Goal: Task Accomplishment & Management: Complete application form

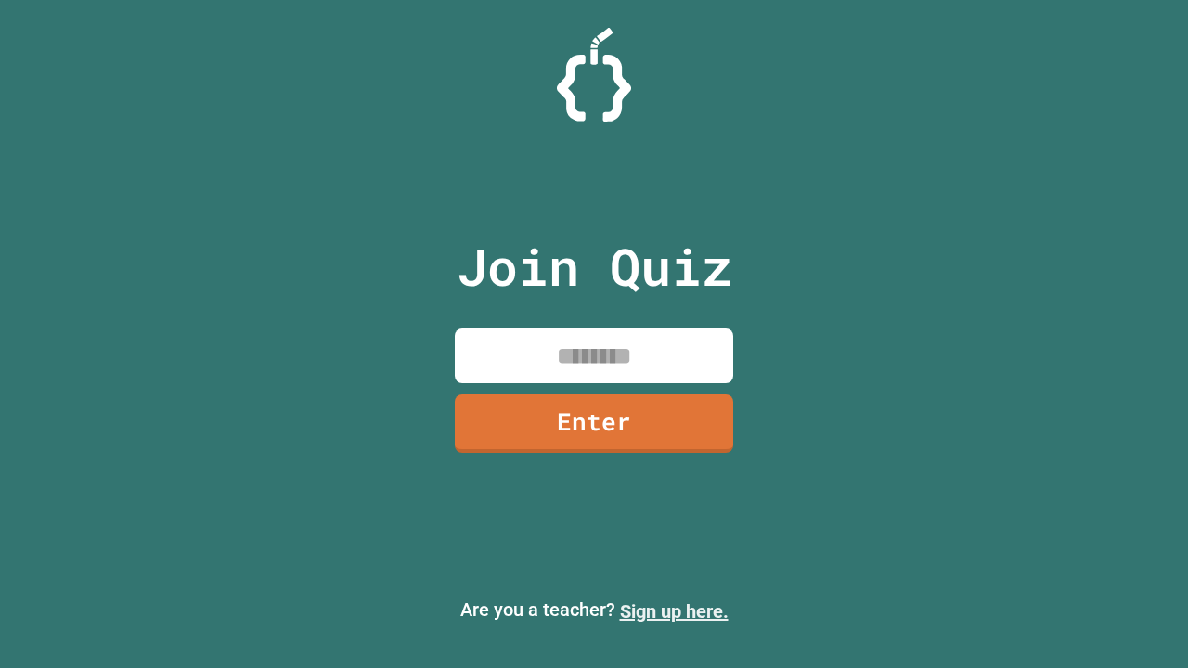
click at [674, 612] on link "Sign up here." at bounding box center [674, 611] width 109 height 22
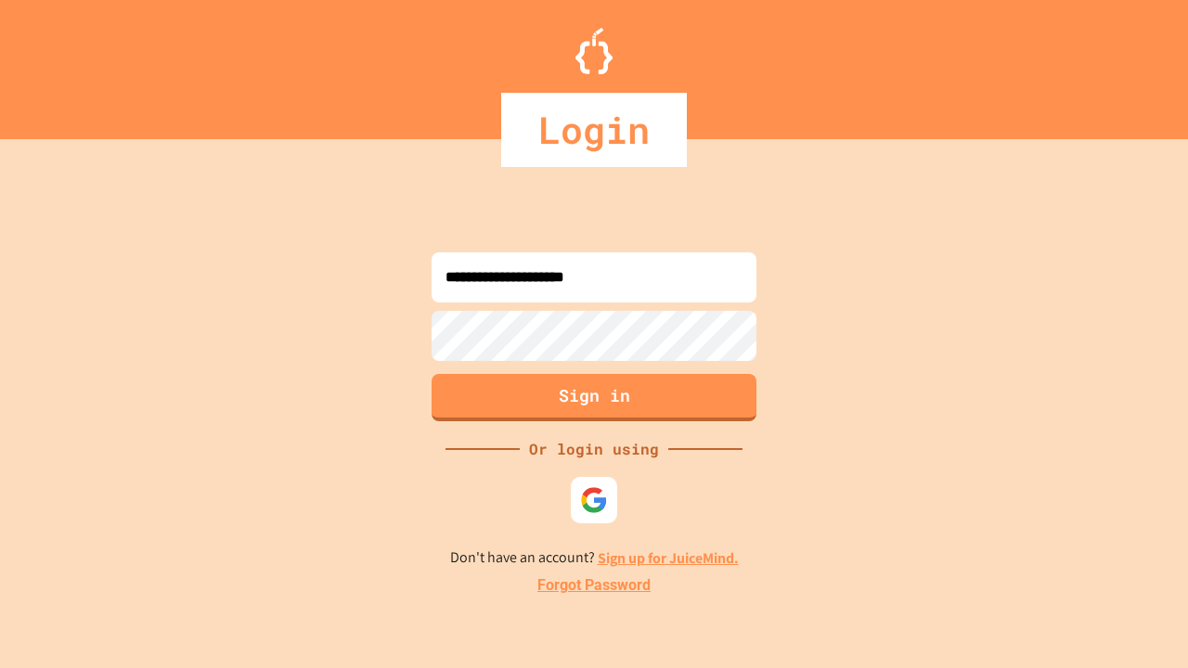
type input "**********"
